Goal: Entertainment & Leisure: Consume media (video, audio)

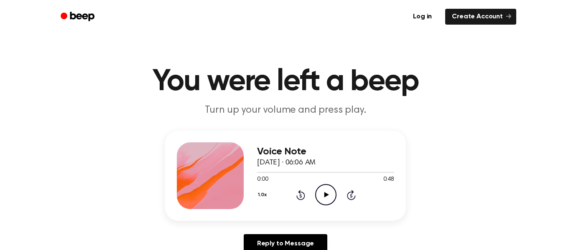
click at [321, 199] on icon "Play Audio" at bounding box center [325, 194] width 21 height 21
click at [328, 197] on icon "Pause Audio" at bounding box center [325, 194] width 21 height 21
click at [316, 198] on circle at bounding box center [326, 195] width 20 height 20
click at [330, 195] on icon "Pause Audio" at bounding box center [325, 194] width 21 height 21
click at [330, 195] on icon "Play Audio" at bounding box center [325, 194] width 21 height 21
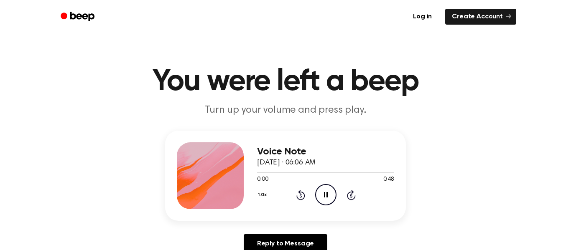
click at [330, 195] on icon "Pause Audio" at bounding box center [325, 194] width 21 height 21
click at [330, 195] on icon "Play Audio" at bounding box center [325, 194] width 21 height 21
click at [324, 199] on icon "Pause Audio" at bounding box center [325, 194] width 21 height 21
click at [324, 199] on icon "Play Audio" at bounding box center [325, 194] width 21 height 21
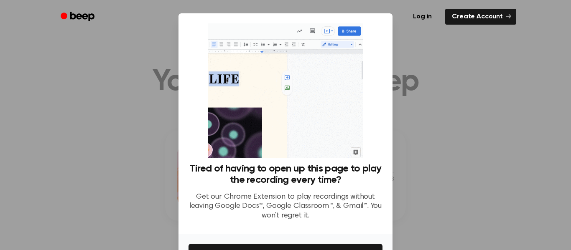
click at [200, 79] on div "Tired of having to open up this page to play the recording every time? Get our …" at bounding box center [286, 125] width 194 height 204
click at [192, 85] on div "Tired of having to open up this page to play the recording every time? Get our …" at bounding box center [286, 125] width 194 height 204
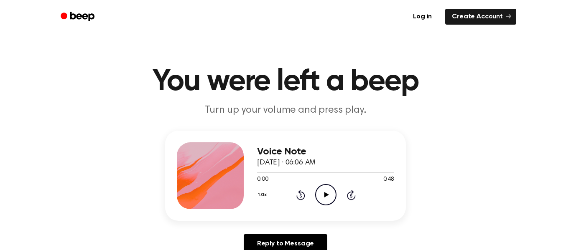
click at [322, 205] on icon "Play Audio" at bounding box center [325, 194] width 21 height 21
click at [331, 194] on icon "Pause Audio" at bounding box center [325, 194] width 21 height 21
click at [330, 195] on icon "Play Audio" at bounding box center [325, 194] width 21 height 21
click at [353, 196] on icon "Skip 5 seconds" at bounding box center [351, 195] width 9 height 11
drag, startPoint x: 258, startPoint y: 173, endPoint x: 271, endPoint y: 174, distance: 13.0
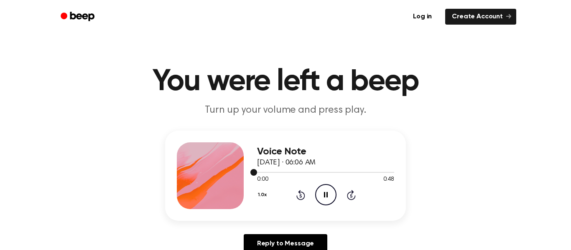
click at [271, 174] on div at bounding box center [325, 172] width 137 height 7
drag, startPoint x: 254, startPoint y: 174, endPoint x: 273, endPoint y: 174, distance: 19.2
click at [273, 174] on div at bounding box center [325, 172] width 137 height 7
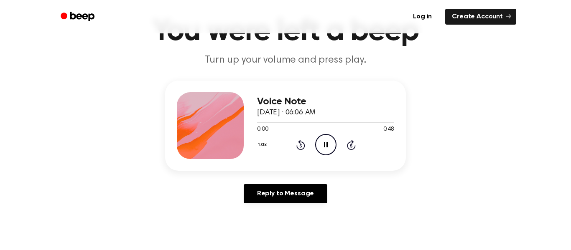
scroll to position [24, 0]
